Goal: Navigation & Orientation: Understand site structure

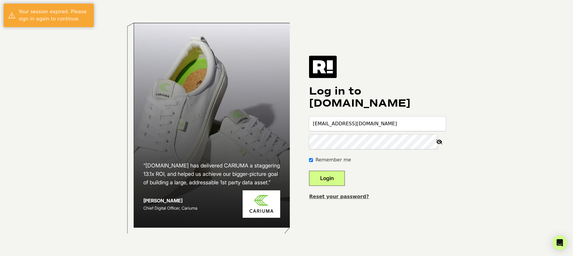
type input "jgordon@bioproteintech.com"
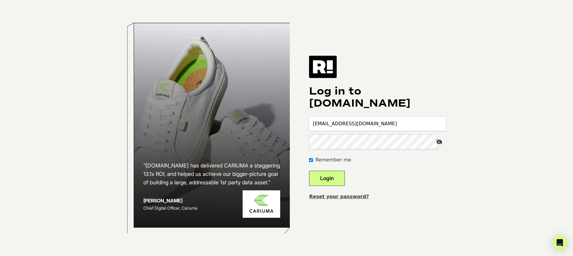
click at [0, 255] on com-1password-button at bounding box center [0, 256] width 0 height 0
click at [335, 181] on button "Login" at bounding box center [327, 178] width 36 height 15
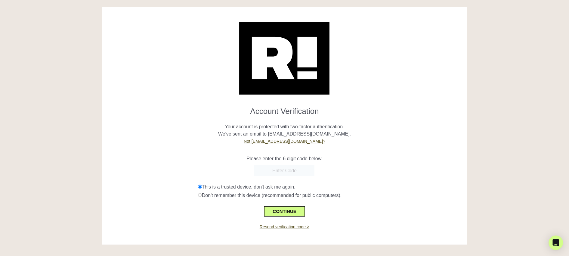
paste input "664489"
type input "664489"
click at [380, 165] on div "664489" at bounding box center [284, 170] width 355 height 11
click at [288, 212] on button "CONTINUE" at bounding box center [284, 211] width 40 height 10
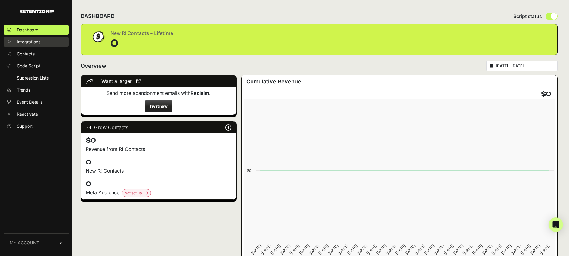
click at [27, 41] on span "Integrations" at bounding box center [28, 42] width 23 height 6
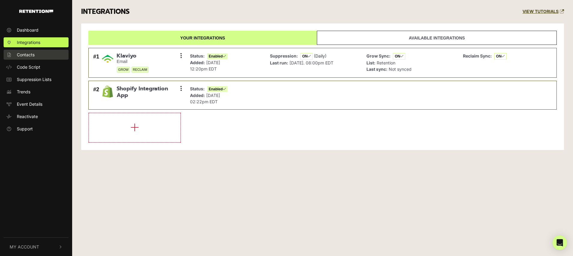
click at [29, 56] on span "Contacts" at bounding box center [26, 54] width 18 height 6
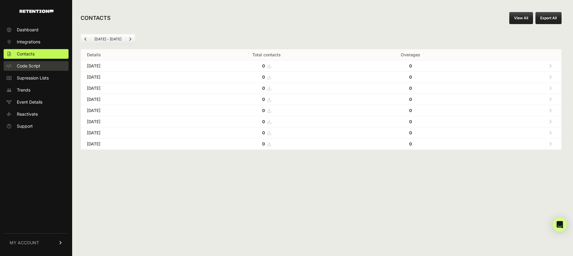
click at [31, 67] on span "Code Script" at bounding box center [28, 66] width 23 height 6
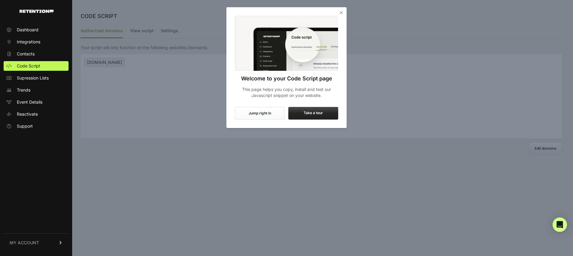
click at [344, 12] on icon "Close" at bounding box center [341, 13] width 6 height 6
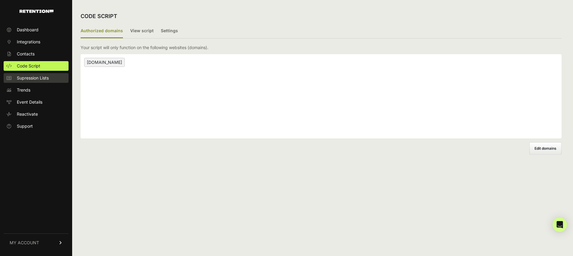
click at [32, 78] on span "Supression Lists" at bounding box center [33, 78] width 32 height 6
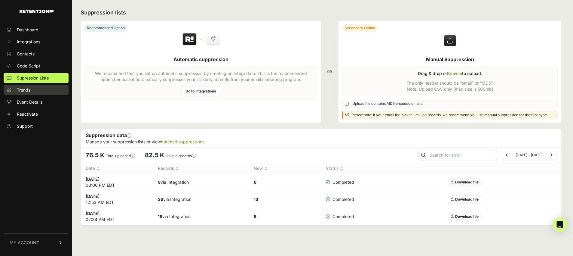
click at [30, 88] on span "Trends" at bounding box center [24, 90] width 14 height 6
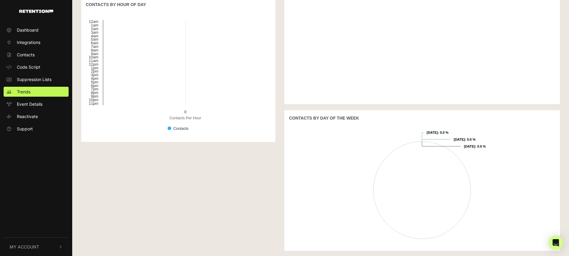
scroll to position [177, 0]
click at [35, 105] on span "Event Details" at bounding box center [30, 104] width 26 height 6
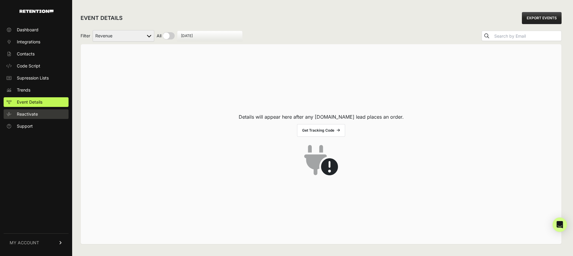
click at [31, 113] on span "Reactivate" at bounding box center [27, 114] width 21 height 6
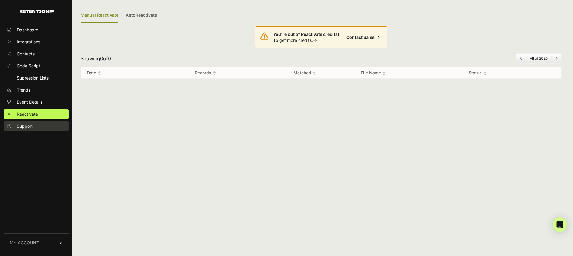
click at [22, 128] on span "Support" at bounding box center [25, 126] width 16 height 6
click at [29, 31] on span "Dashboard" at bounding box center [28, 30] width 22 height 6
